Goal: Task Accomplishment & Management: Use online tool/utility

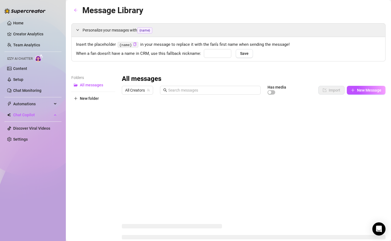
type input "babe"
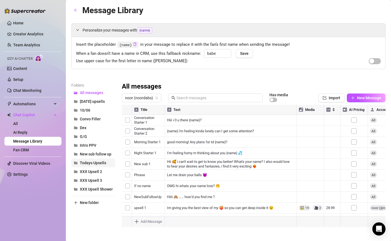
click at [85, 162] on span "Todays Upsells" at bounding box center [93, 163] width 26 height 4
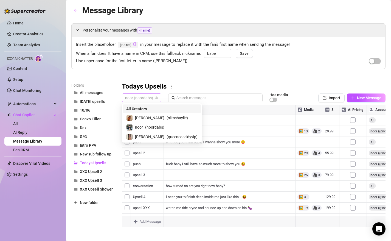
click at [134, 97] on span "noor (noordabs)" at bounding box center [141, 98] width 33 height 8
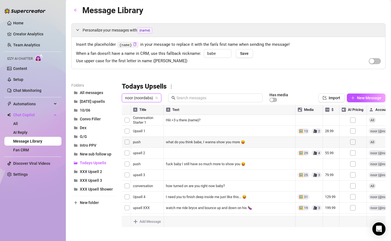
click at [127, 133] on div at bounding box center [254, 166] width 264 height 122
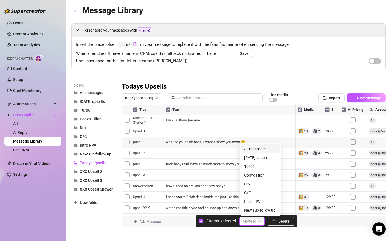
click at [249, 217] on div "Move to" at bounding box center [251, 221] width 25 height 9
click at [254, 153] on div "All messages" at bounding box center [260, 149] width 39 height 9
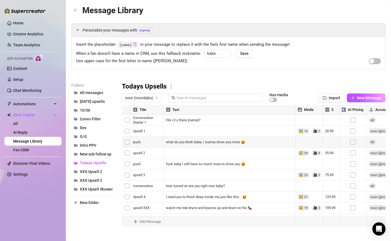
drag, startPoint x: 122, startPoint y: 209, endPoint x: 139, endPoint y: 128, distance: 82.1
click at [139, 128] on div at bounding box center [254, 166] width 264 height 122
